Goal: Find specific page/section: Find specific page/section

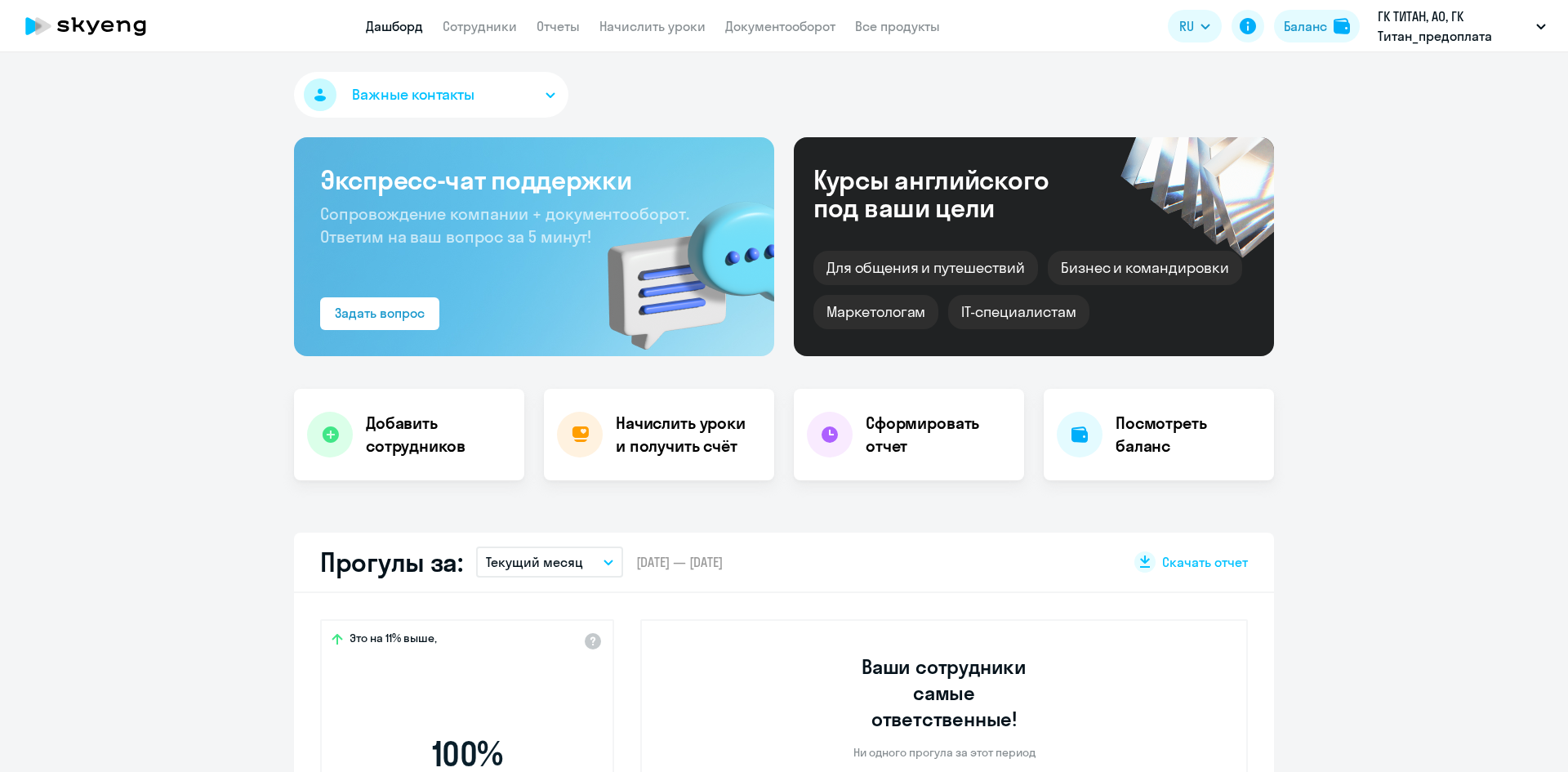
select select "30"
click at [498, 27] on link "Сотрудники" at bounding box center [479, 26] width 74 height 16
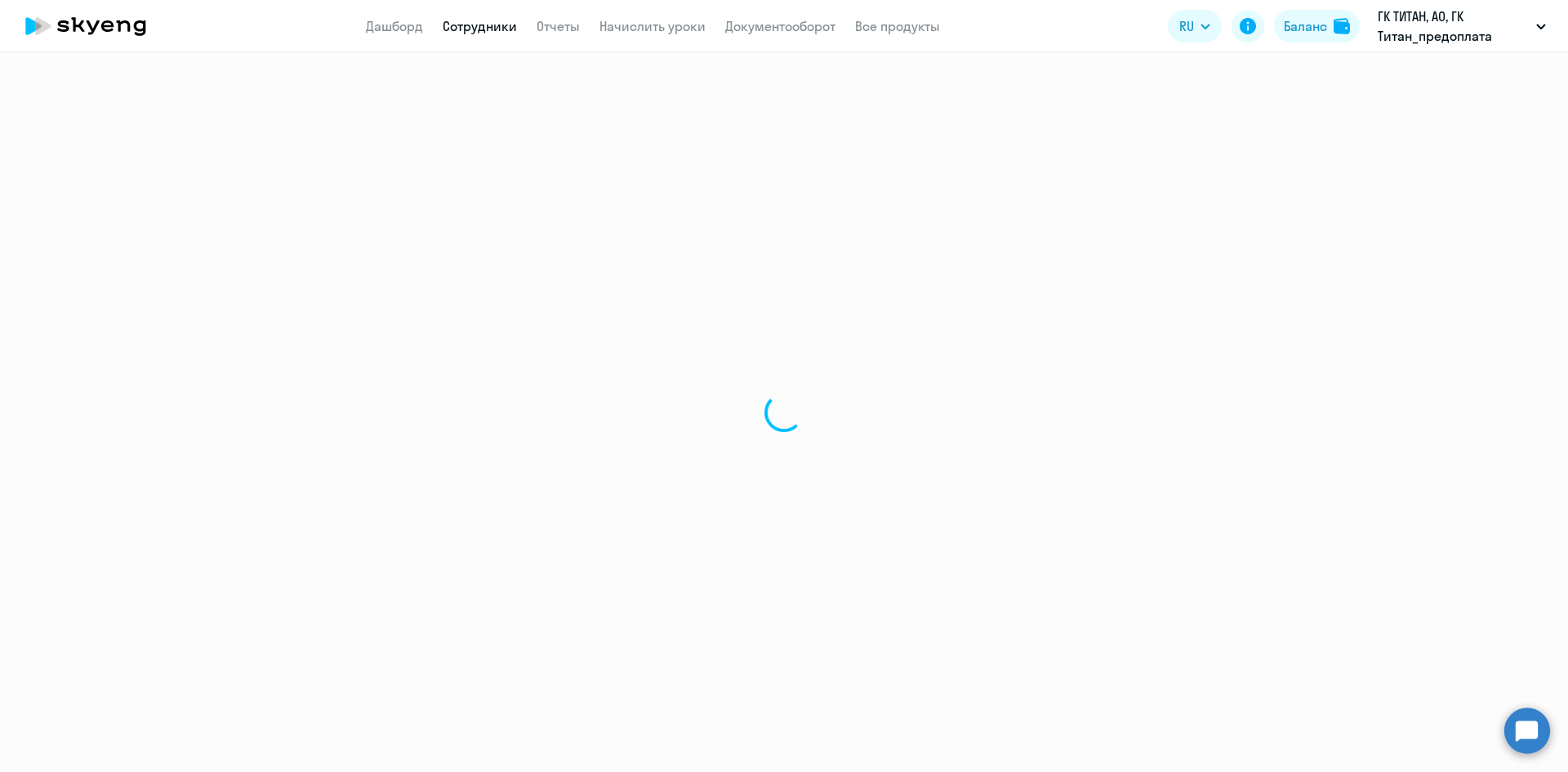
select select "30"
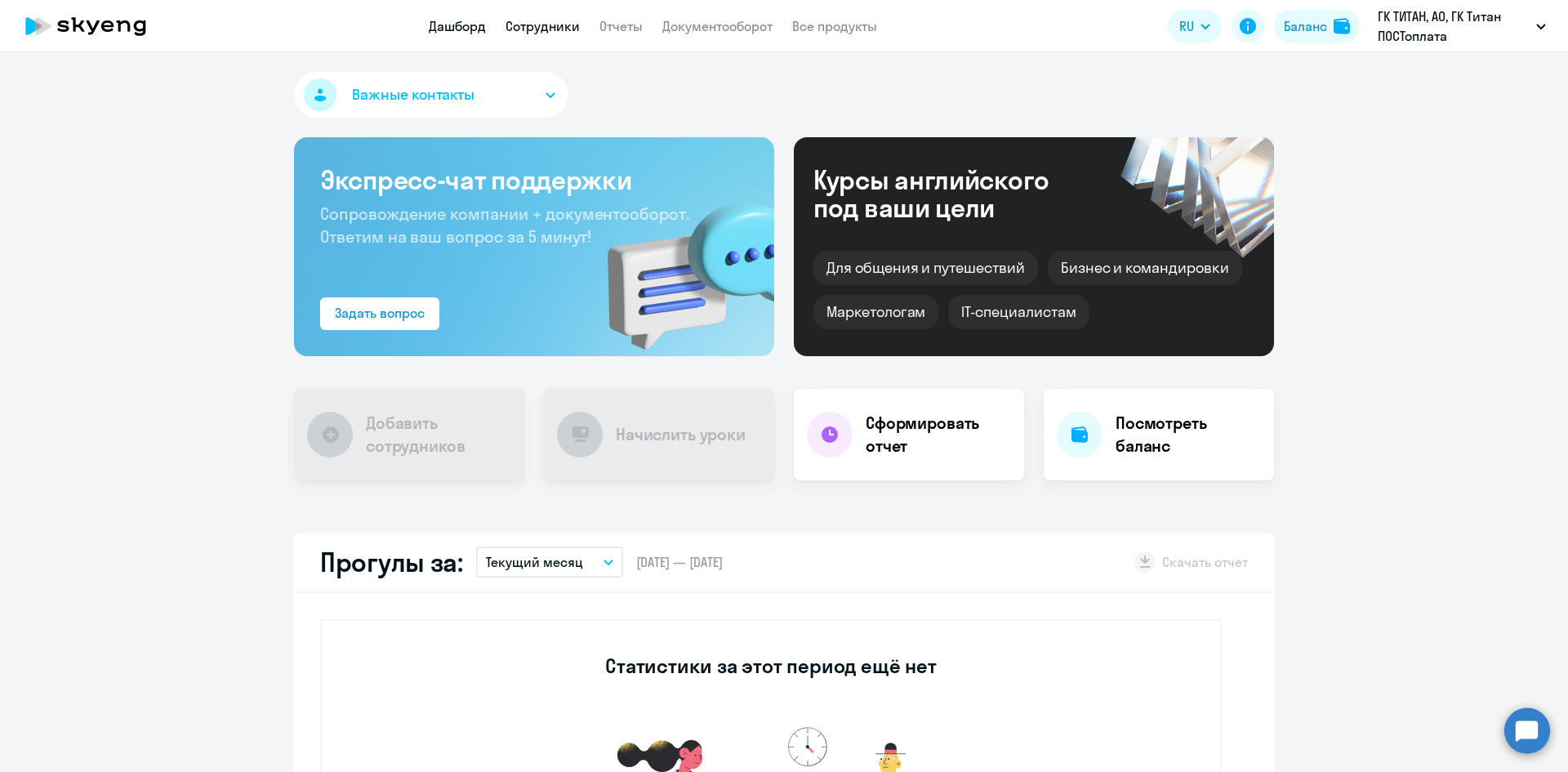
click at [550, 27] on link "Сотрудники" at bounding box center [542, 26] width 74 height 16
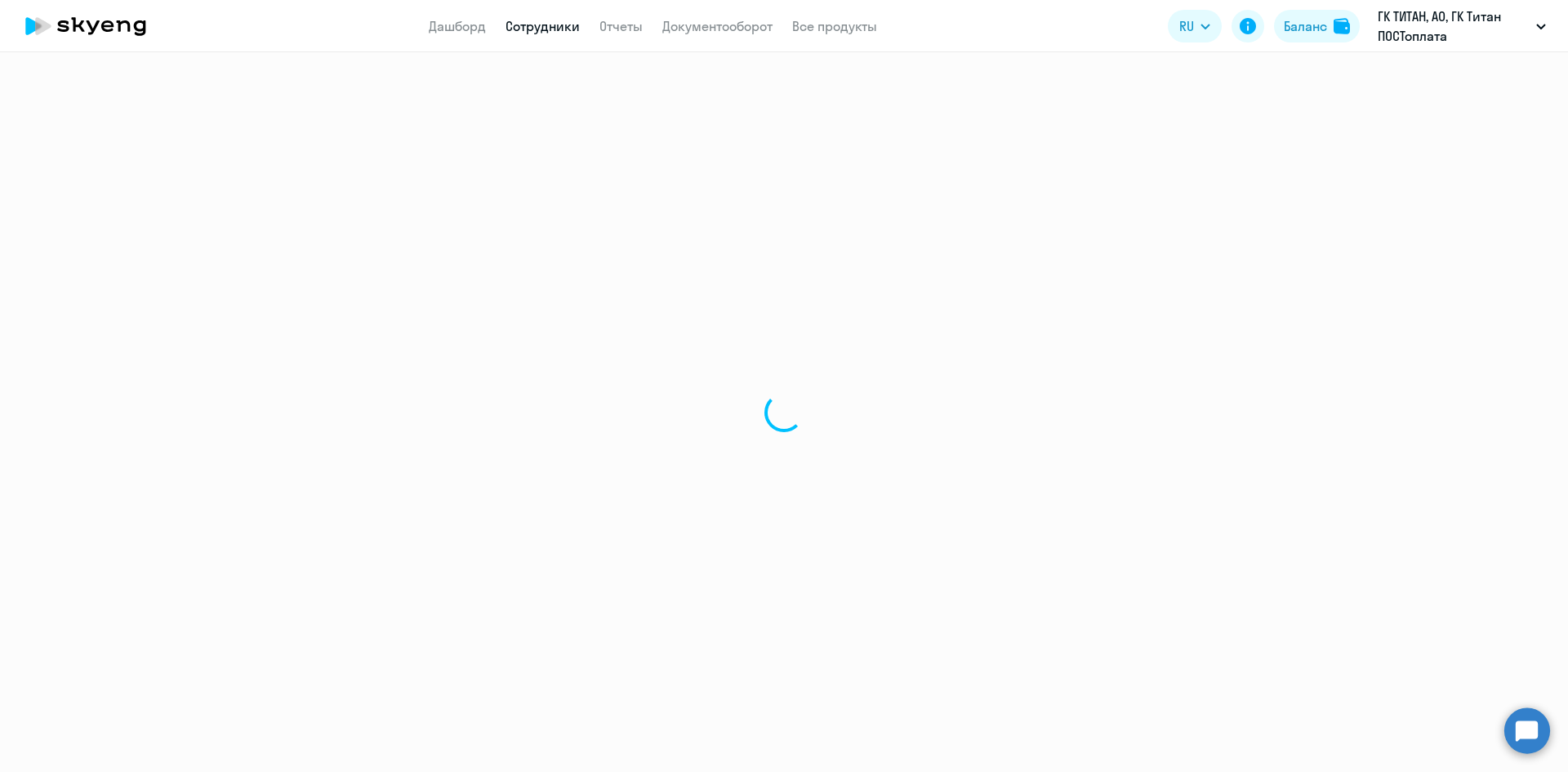
select select "30"
